Goal: Task Accomplishment & Management: Manage account settings

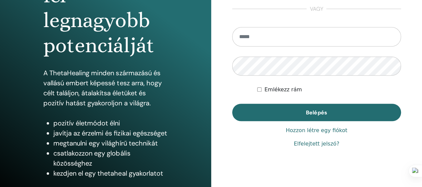
scroll to position [134, 0]
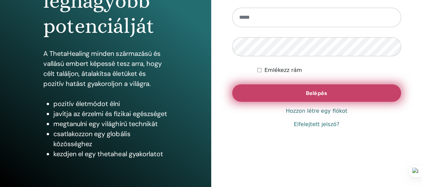
type input "**********"
click at [304, 91] on button "Belépés" at bounding box center [316, 92] width 169 height 17
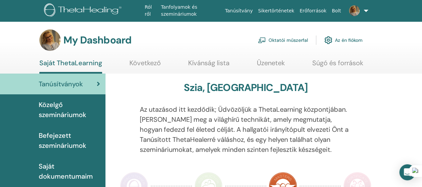
click at [294, 40] on link "Oktatói műszerfal" at bounding box center [283, 40] width 50 height 15
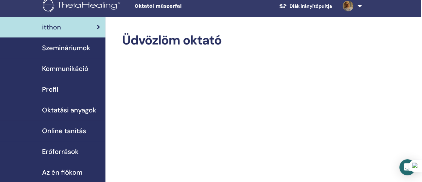
scroll to position [3, 1]
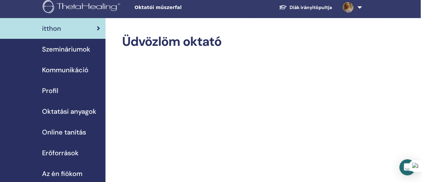
click at [52, 50] on span "Szemináriumok" at bounding box center [66, 49] width 48 height 10
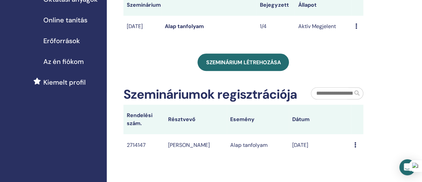
scroll to position [114, 0]
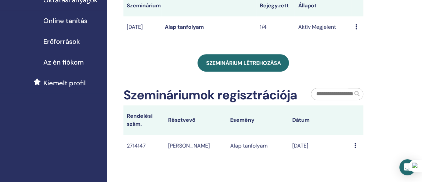
click at [358, 29] on div "Előnézet Szerkesztés Résztvevők Megszünteti" at bounding box center [357, 27] width 5 height 8
click at [401, 112] on div "Saját szemináriumok Testreszabhatja a szűrőt a következő 3 hónapon túli közelgő…" at bounding box center [265, 78] width 317 height 343
click at [356, 148] on icon at bounding box center [356, 145] width 2 height 5
click at [385, 128] on div "Saját szemináriumok Testreszabhatja a szűrőt a következő 3 hónapon túli közelgő…" at bounding box center [265, 78] width 317 height 343
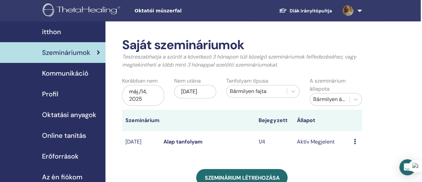
scroll to position [41, 1]
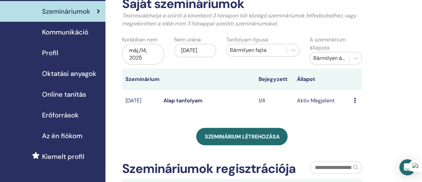
click at [355, 100] on icon at bounding box center [355, 99] width 2 height 5
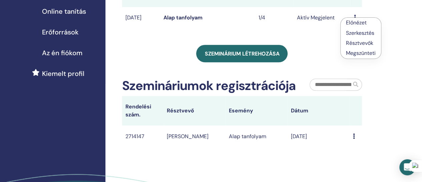
scroll to position [124, 1]
click at [411, 56] on div "Saját szemináriumok Testreszabhatja a szűrőt a következő 3 hónapon túli közelgő…" at bounding box center [263, 68] width 317 height 343
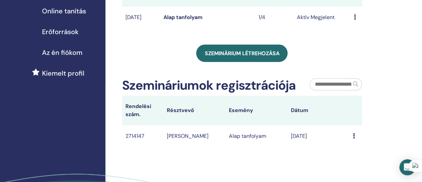
click at [354, 136] on icon at bounding box center [354, 135] width 2 height 5
click at [355, 134] on div "Message" at bounding box center [356, 136] width 6 height 8
click at [353, 135] on icon at bounding box center [354, 135] width 2 height 5
click at [360, 137] on td "Message" at bounding box center [356, 136] width 12 height 22
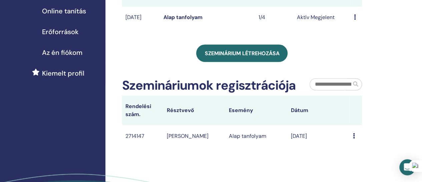
click at [353, 137] on icon at bounding box center [354, 135] width 2 height 5
click at [391, 144] on div "Saját szemináriumok Testreszabhatja a szűrőt a következő 3 hónapon túli közelgő…" at bounding box center [263, 68] width 317 height 343
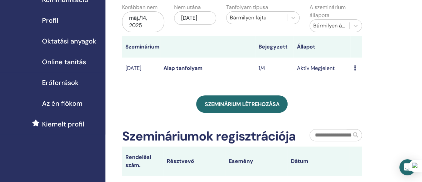
scroll to position [70, 1]
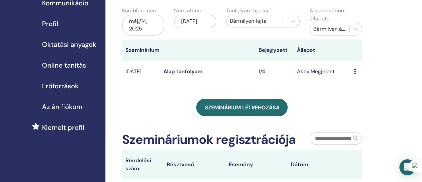
click at [180, 71] on link "Alap tanfolyam" at bounding box center [183, 71] width 39 height 7
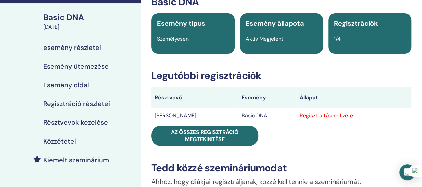
scroll to position [41, 0]
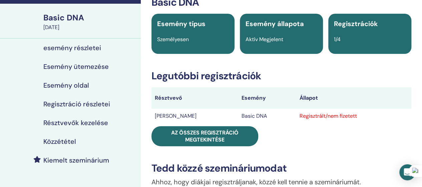
click at [90, 122] on h4 "Résztvevők kezelése" at bounding box center [75, 123] width 65 height 8
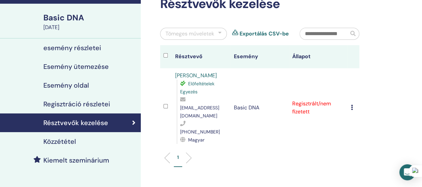
click at [352, 104] on icon at bounding box center [352, 106] width 2 height 5
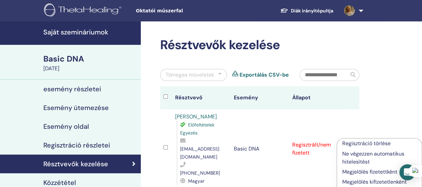
click at [385, 57] on div "Résztvevők kezelése Tömeges műveletek Exportálás CSV-be Résztvevő Esemény Állap…" at bounding box center [281, 164] width 281 height 286
